Goal: Find specific page/section: Find specific page/section

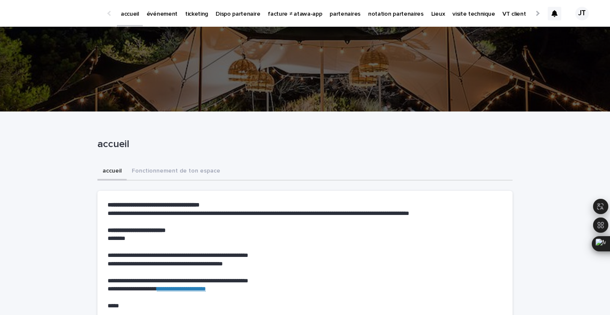
click at [158, 16] on p "événement" at bounding box center [162, 9] width 31 height 18
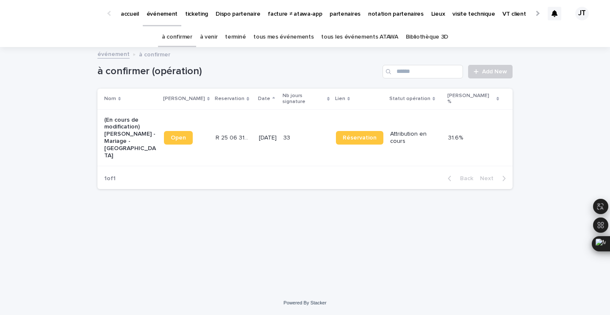
click at [261, 144] on td "[DATE]" at bounding box center [268, 137] width 25 height 57
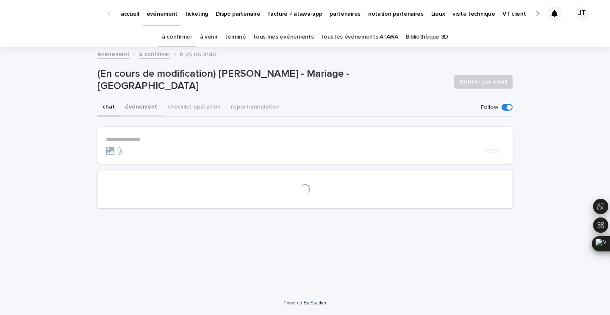
click at [146, 101] on button "événement" at bounding box center [141, 108] width 42 height 18
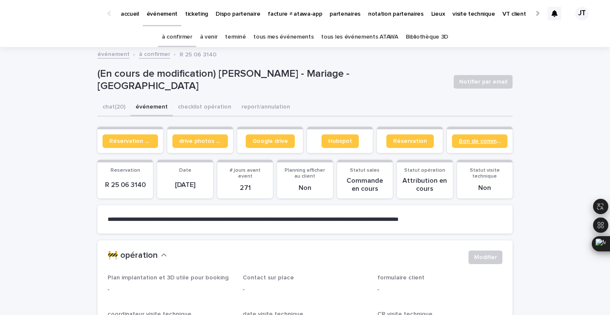
click at [484, 142] on span "Bon de commande" at bounding box center [480, 141] width 42 height 6
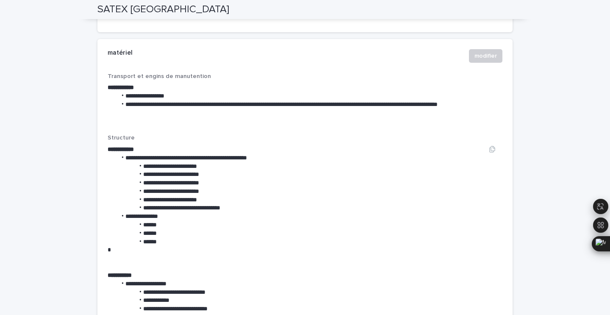
scroll to position [1230, 0]
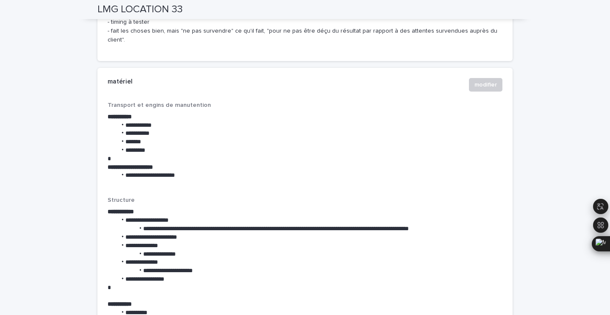
scroll to position [898, 0]
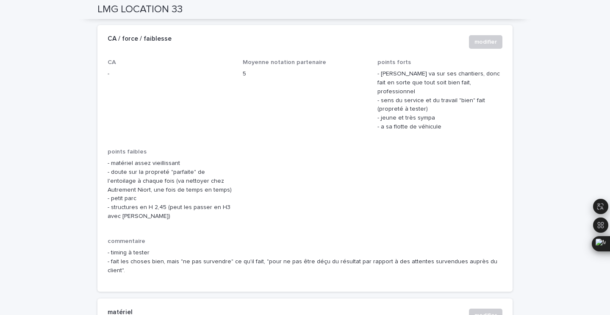
click at [154, 8] on h2 "LMG LOCATION 33" at bounding box center [139, 9] width 85 height 12
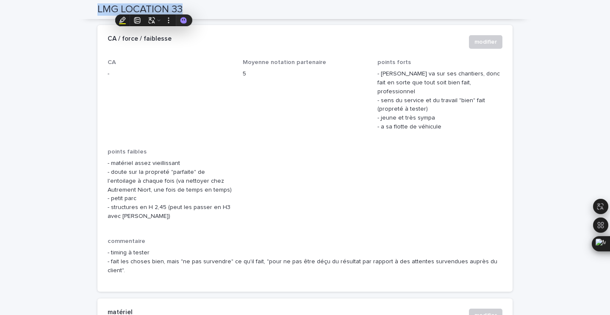
copy div "LMG LOCATION 33"
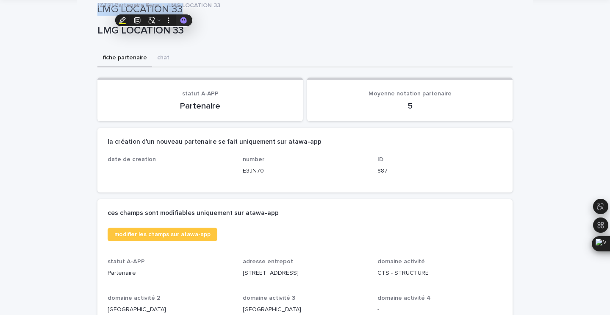
scroll to position [0, 0]
